Goal: Navigation & Orientation: Find specific page/section

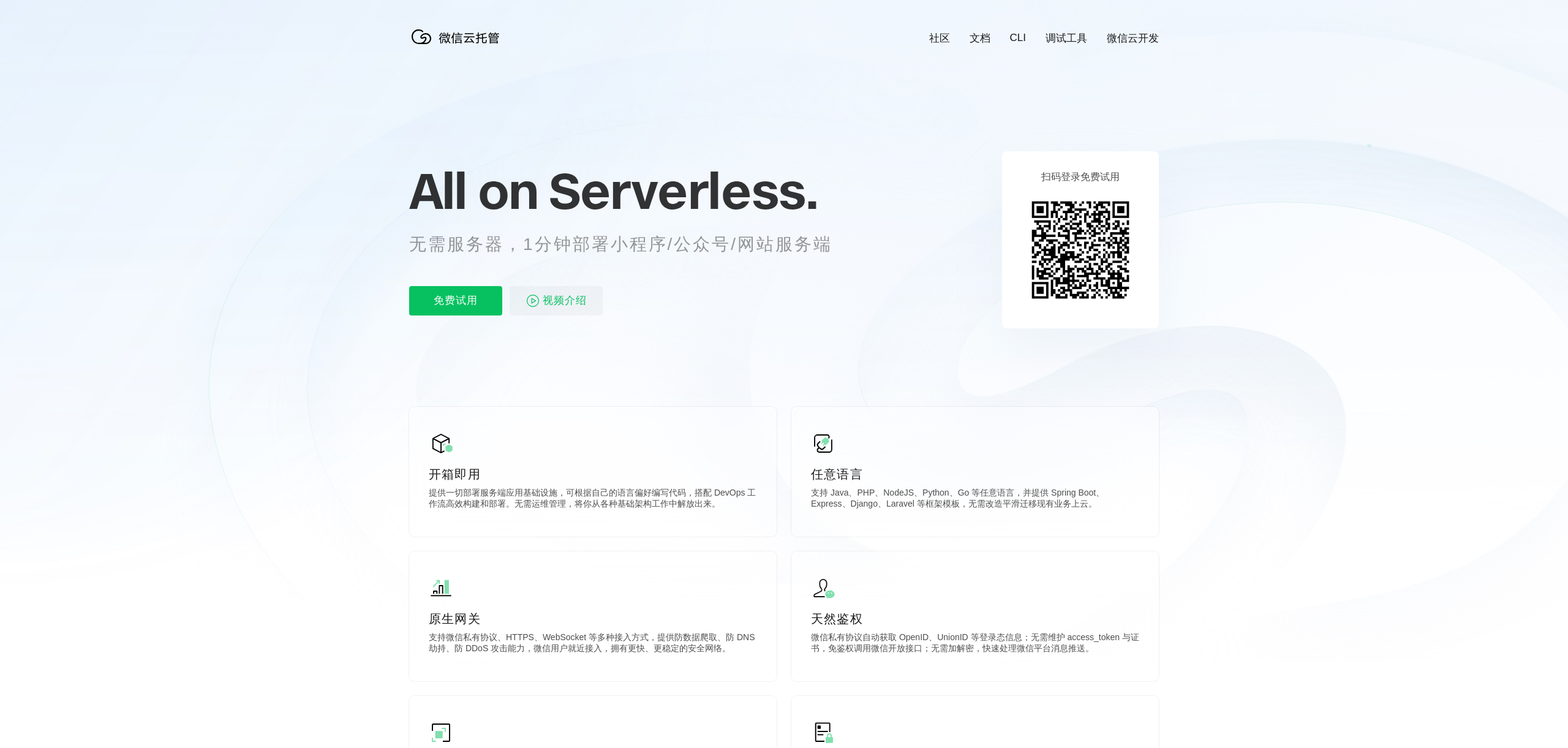
scroll to position [0, 2179]
click at [971, 36] on link "文档" at bounding box center [980, 38] width 21 height 14
click at [1065, 292] on div "前往控制台" at bounding box center [1087, 293] width 98 height 25
